Goal: Information Seeking & Learning: Learn about a topic

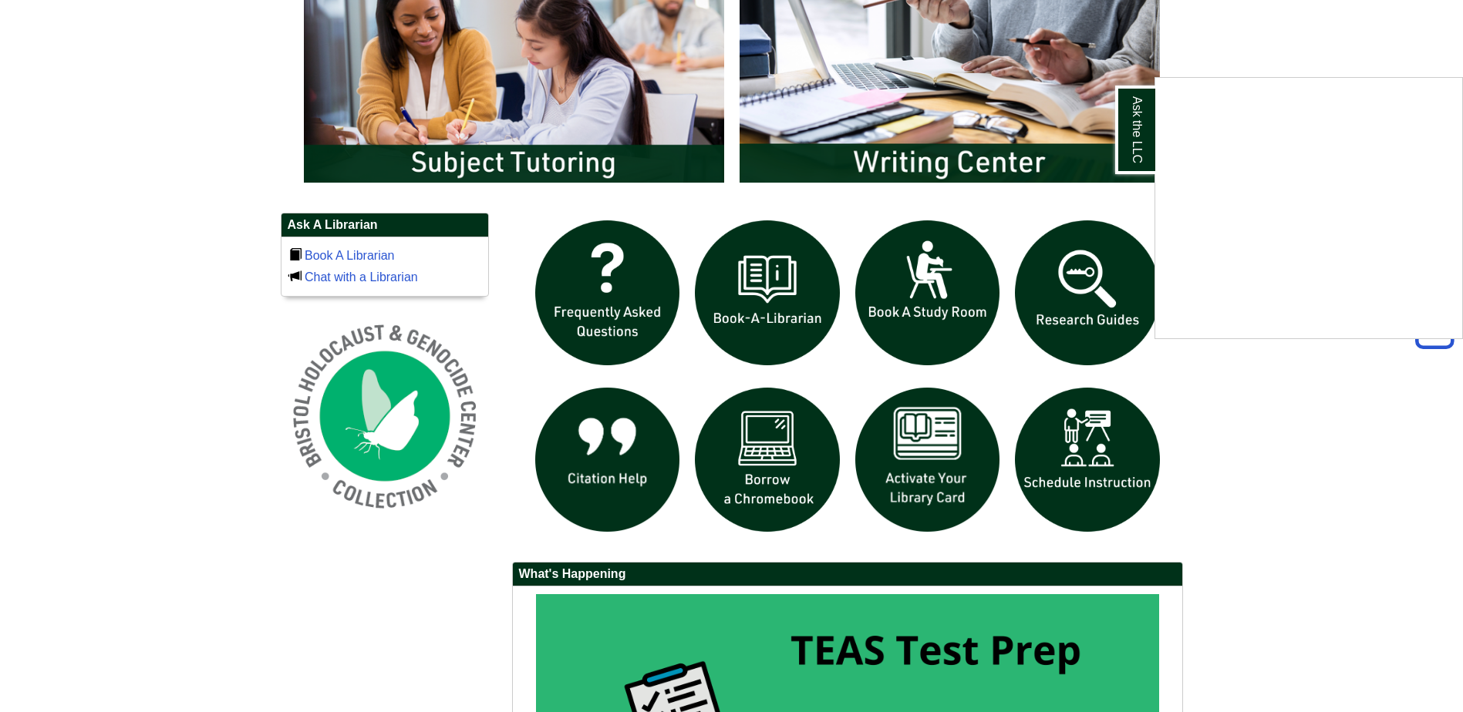
scroll to position [925, 0]
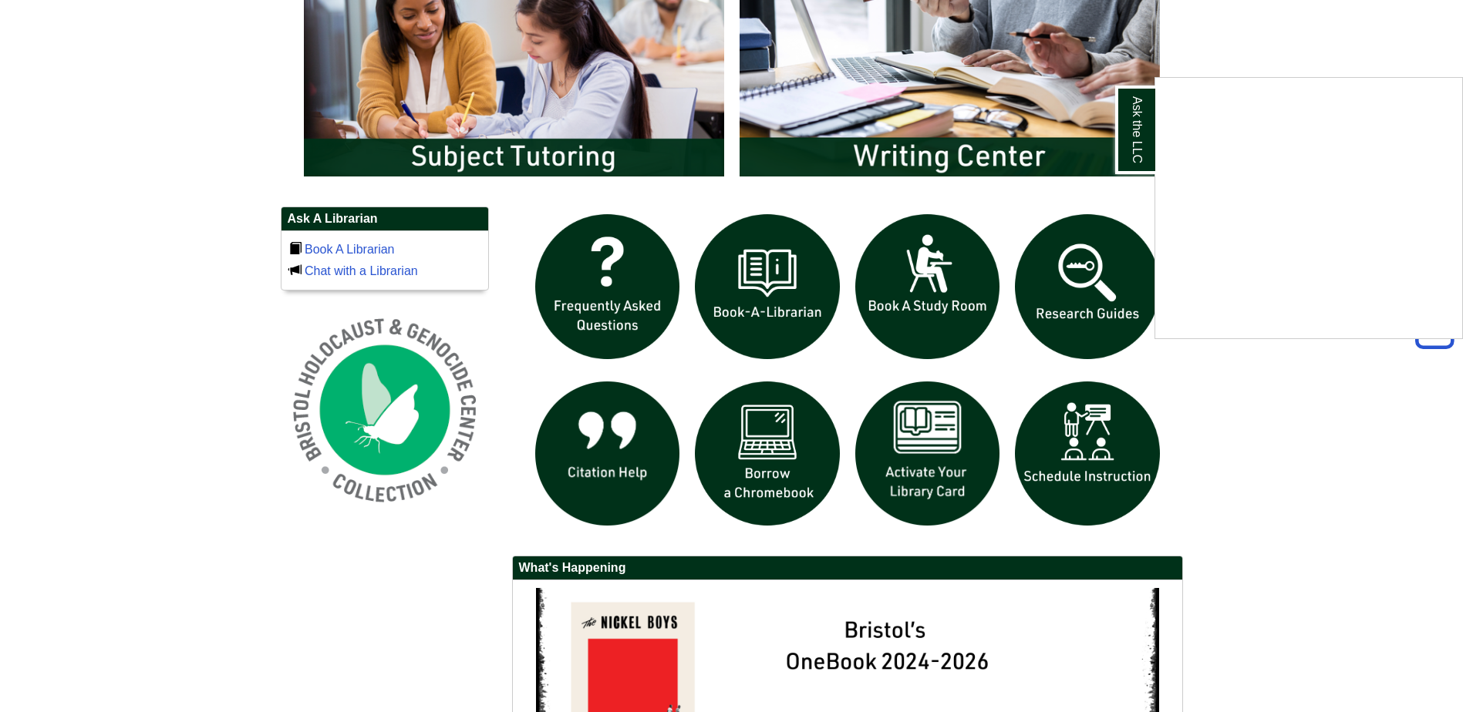
click at [783, 476] on div "Ask the LLC" at bounding box center [731, 356] width 1463 height 712
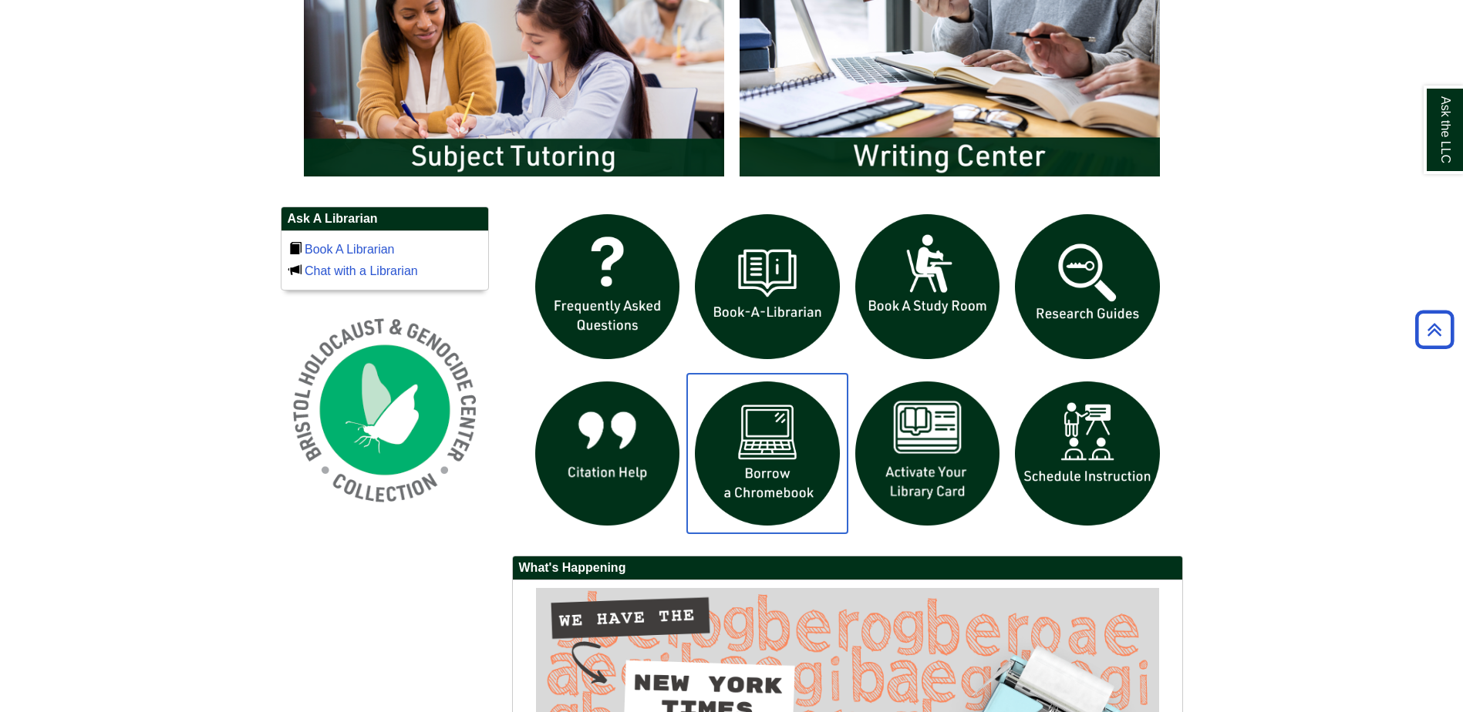
click at [783, 443] on img "slideshow" at bounding box center [767, 454] width 160 height 160
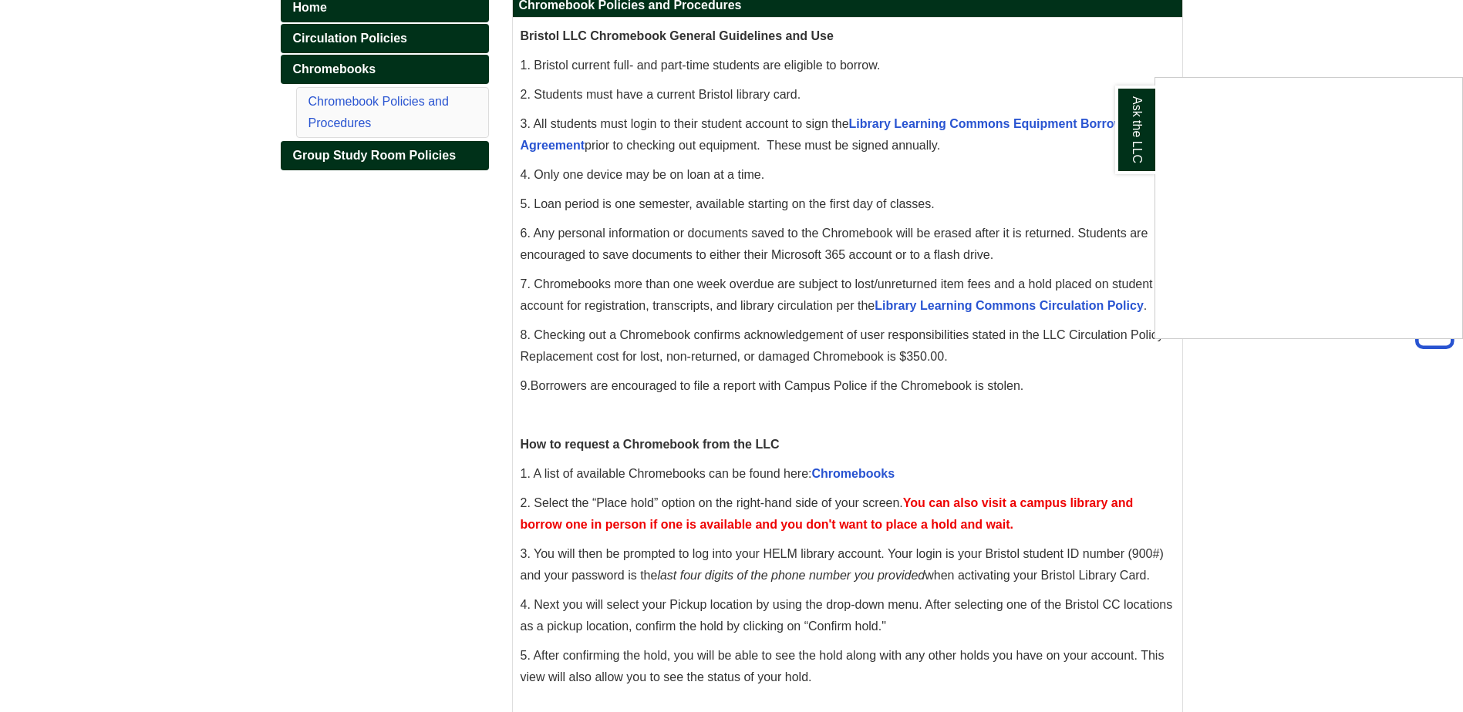
scroll to position [308, 0]
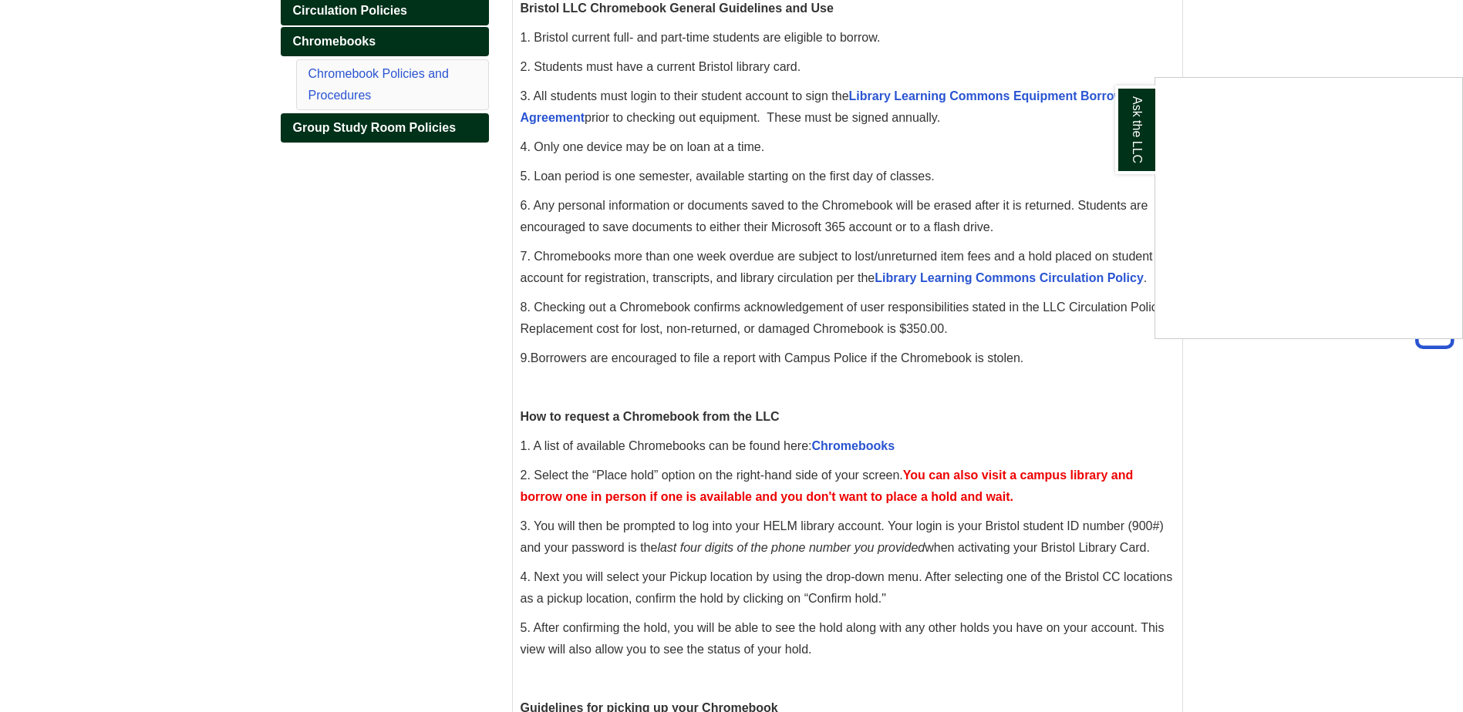
click at [855, 441] on div "Ask the LLC" at bounding box center [731, 356] width 1463 height 712
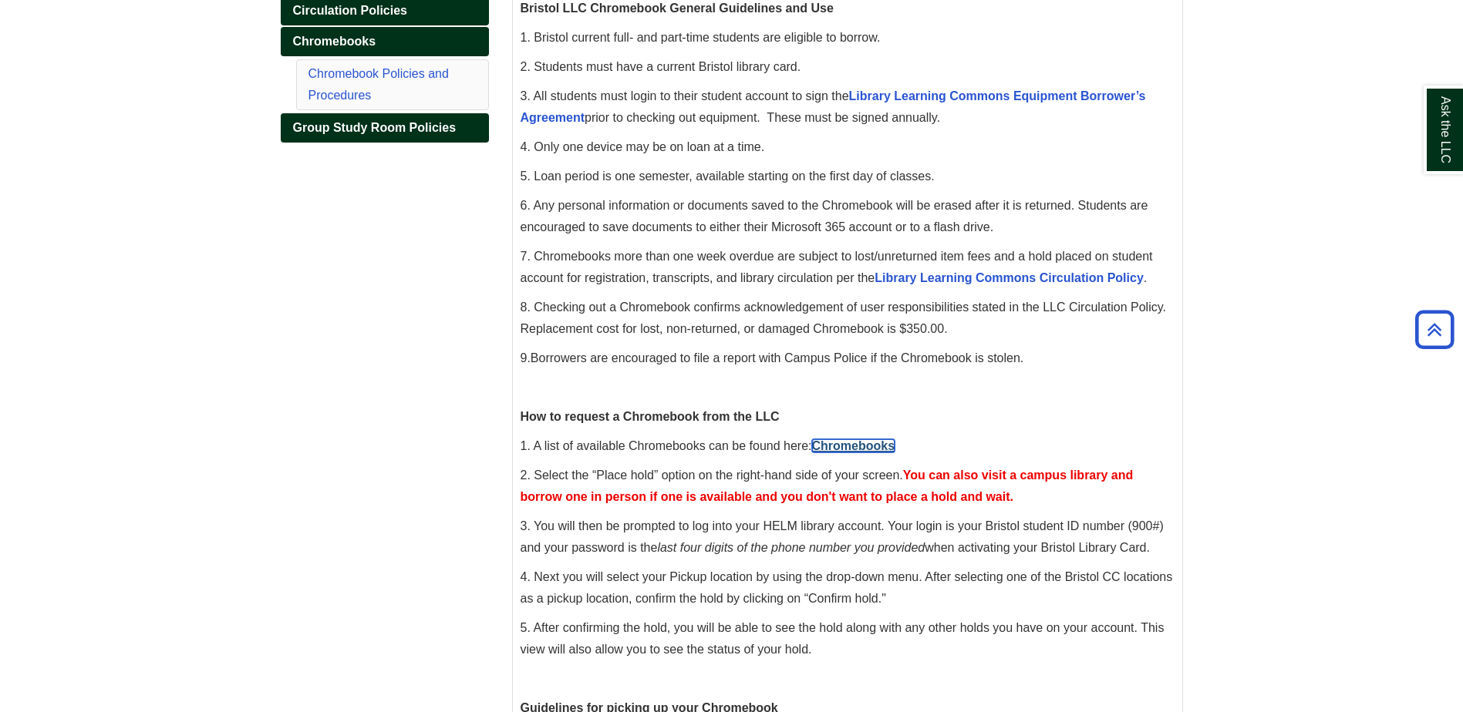
click at [852, 443] on link "Chromebooks" at bounding box center [853, 445] width 83 height 13
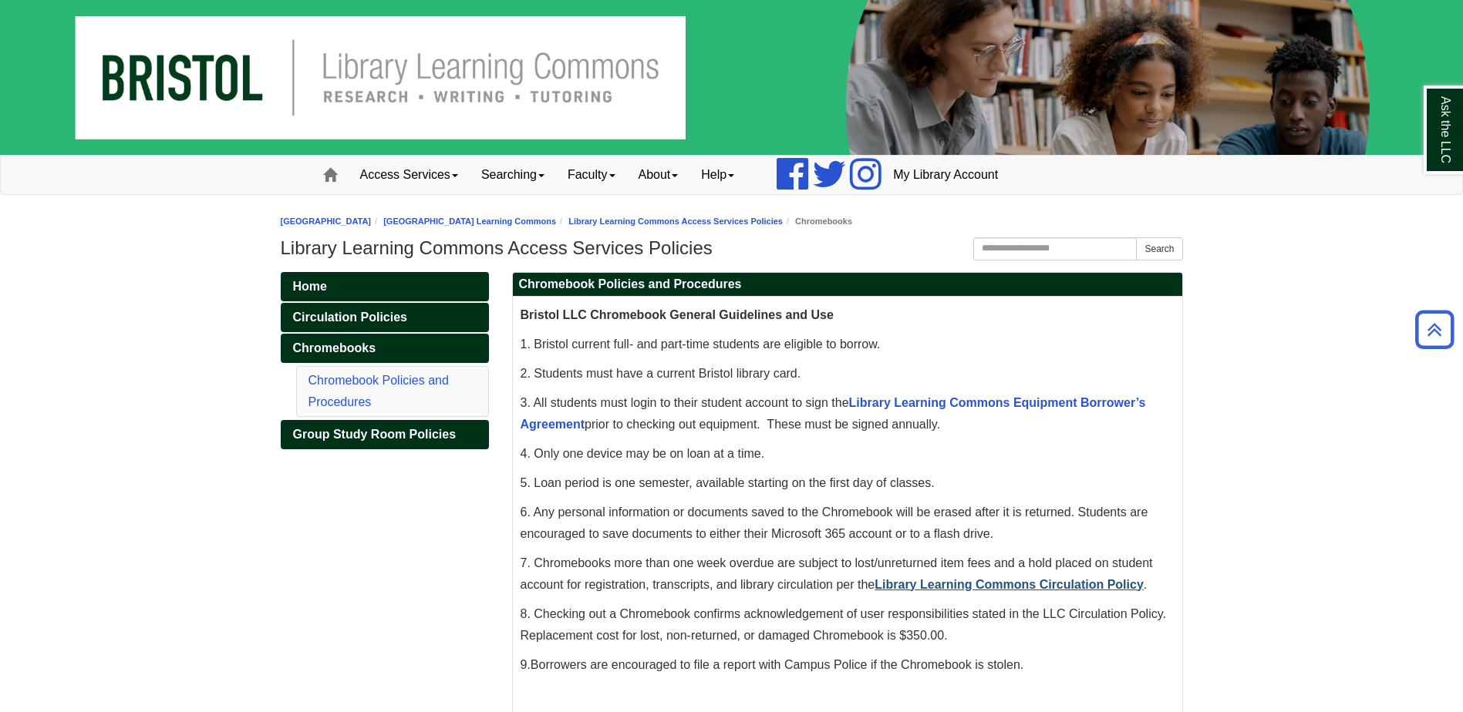
scroll to position [0, 0]
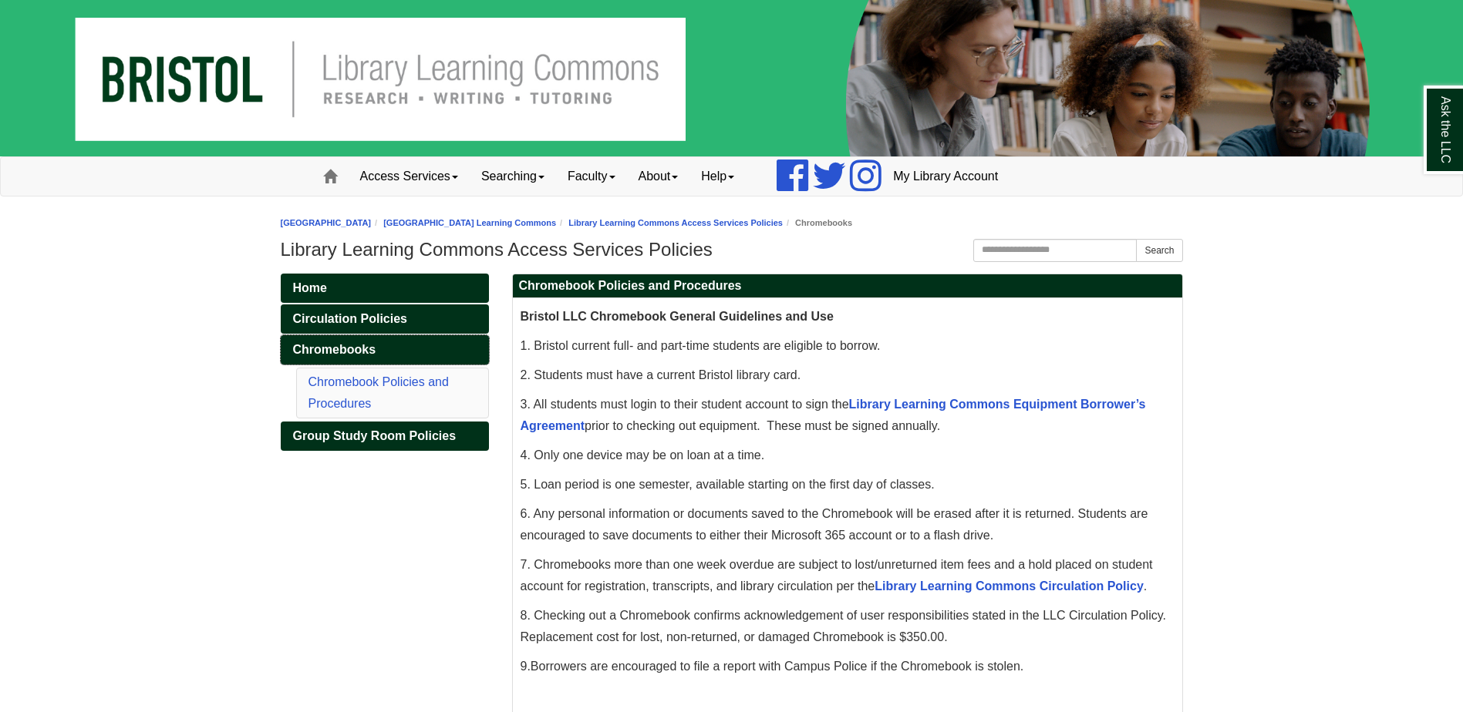
click at [346, 348] on span "Chromebooks" at bounding box center [334, 349] width 83 height 13
